Goal: Information Seeking & Learning: Learn about a topic

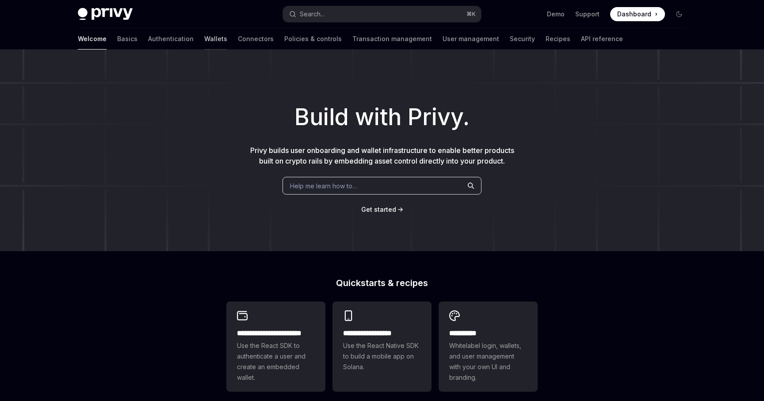
click at [204, 33] on link "Wallets" at bounding box center [215, 38] width 23 height 21
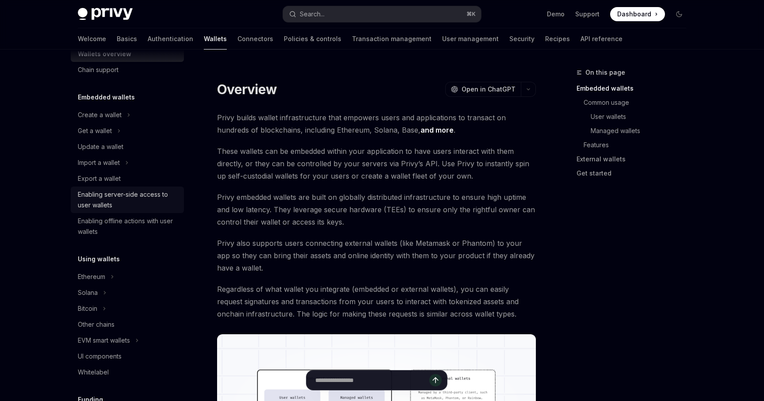
scroll to position [30, 0]
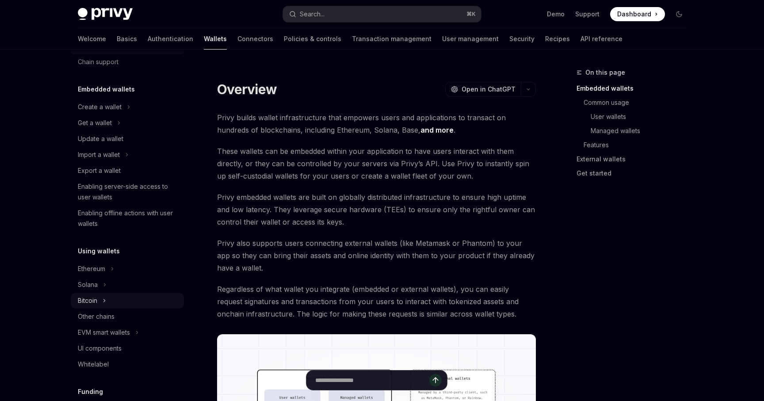
click at [87, 307] on div "Bitcoin" at bounding box center [127, 301] width 113 height 16
type textarea "*"
